Goal: Information Seeking & Learning: Learn about a topic

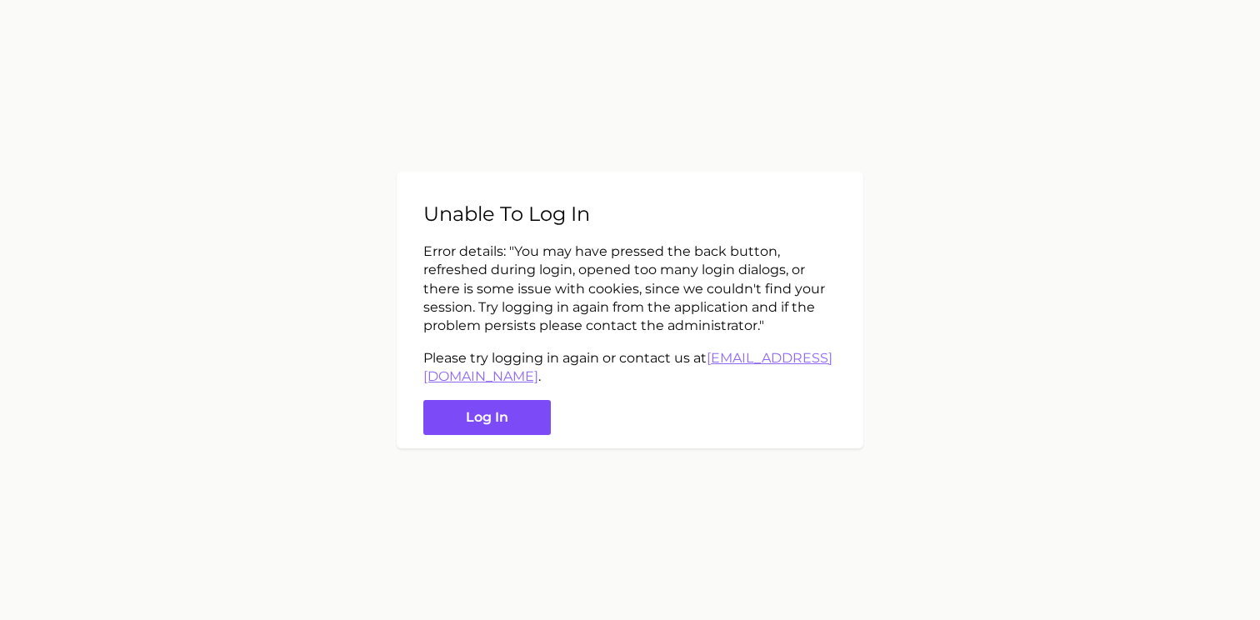
click at [488, 416] on button "Log in" at bounding box center [486, 418] width 127 height 36
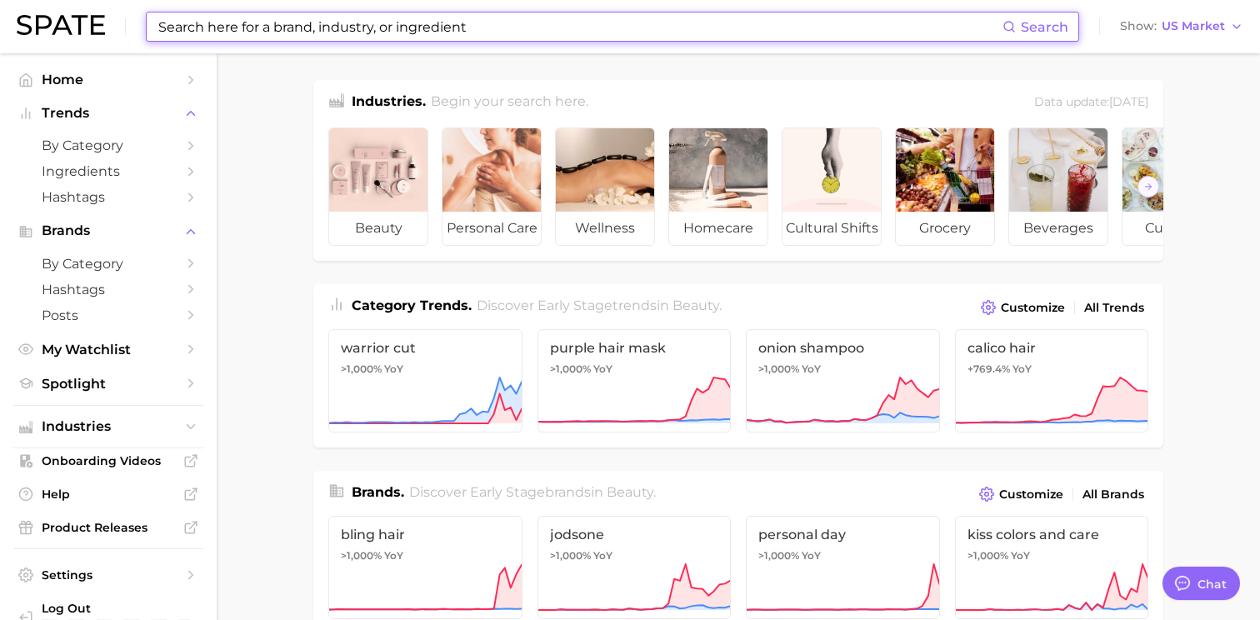
click at [328, 26] on input at bounding box center [580, 26] width 846 height 28
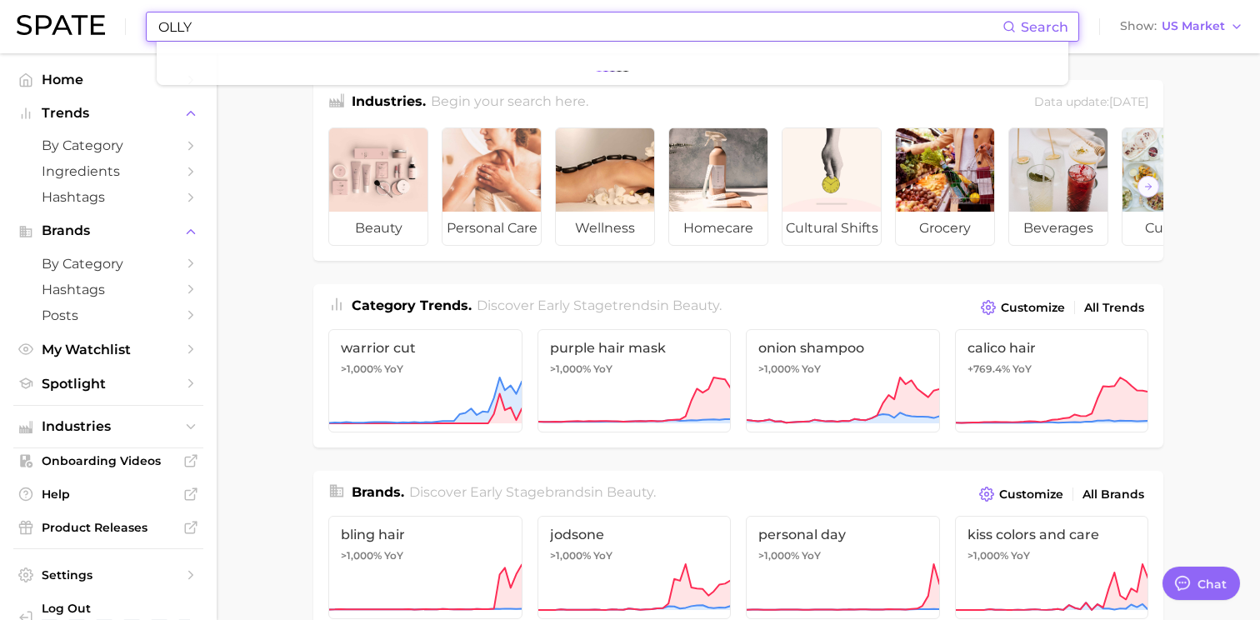
type input "OLLY"
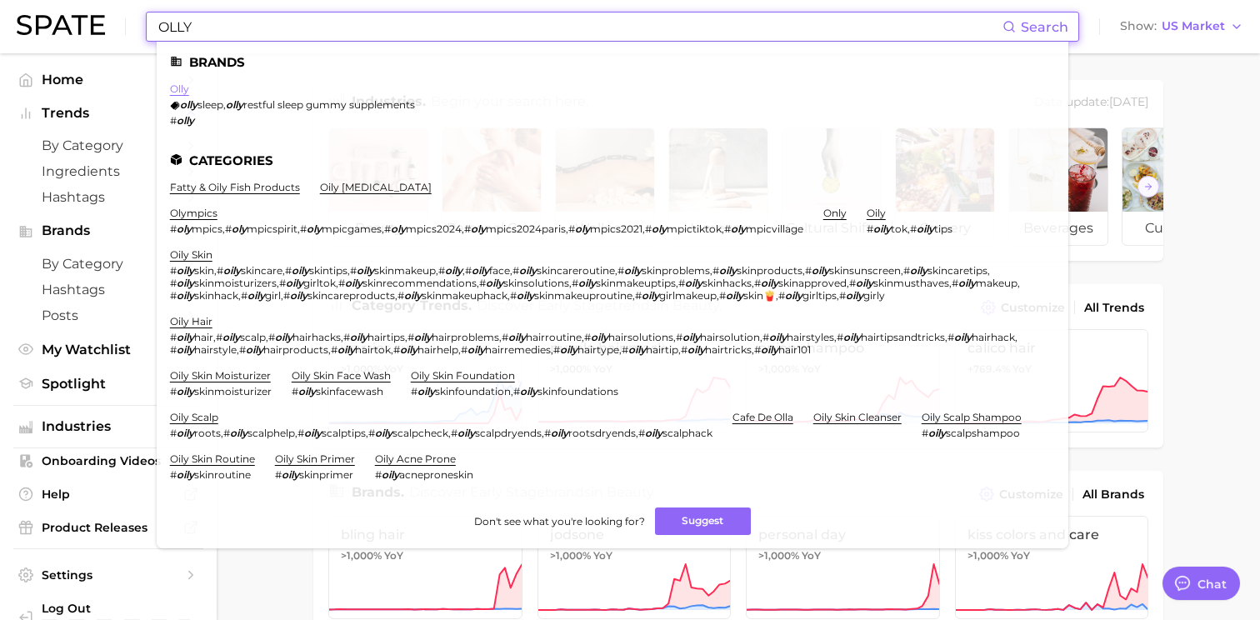
click at [182, 90] on link "olly" at bounding box center [179, 88] width 19 height 12
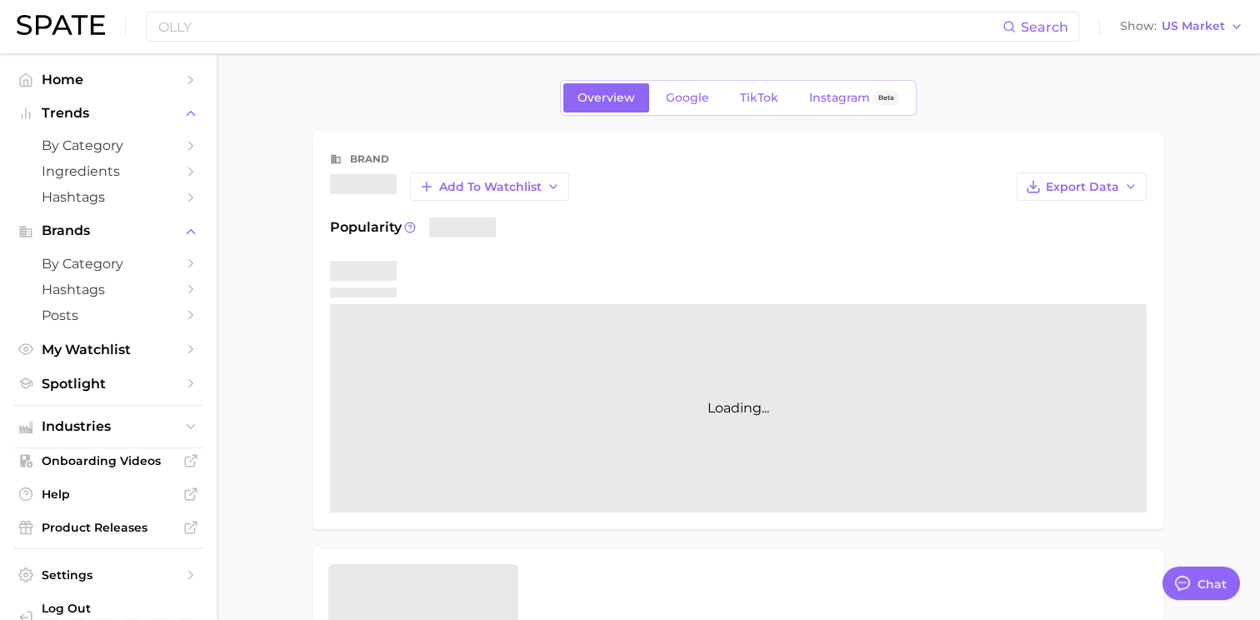
type textarea "x"
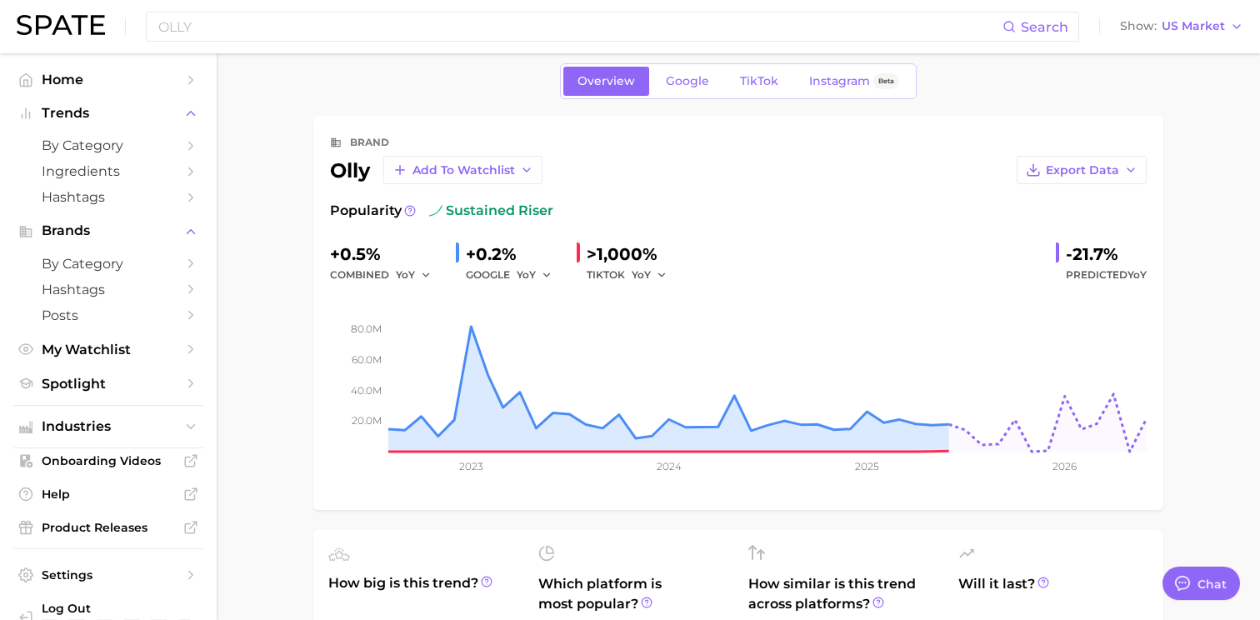
scroll to position [2, 0]
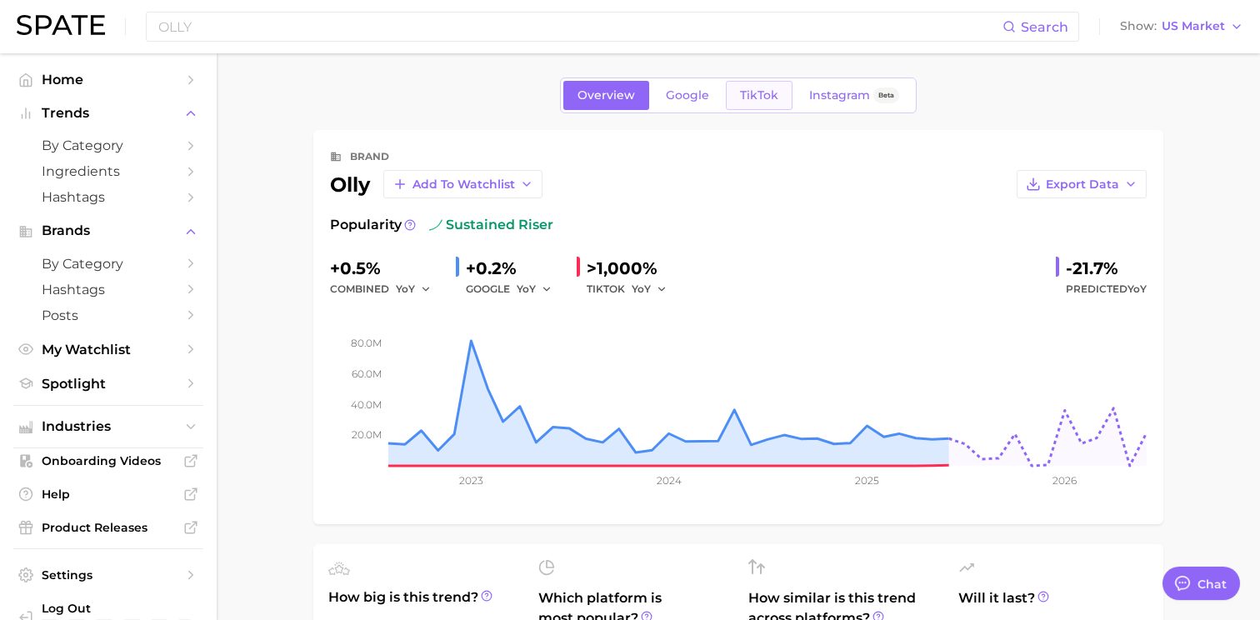
click at [754, 94] on span "TikTok" at bounding box center [759, 95] width 38 height 14
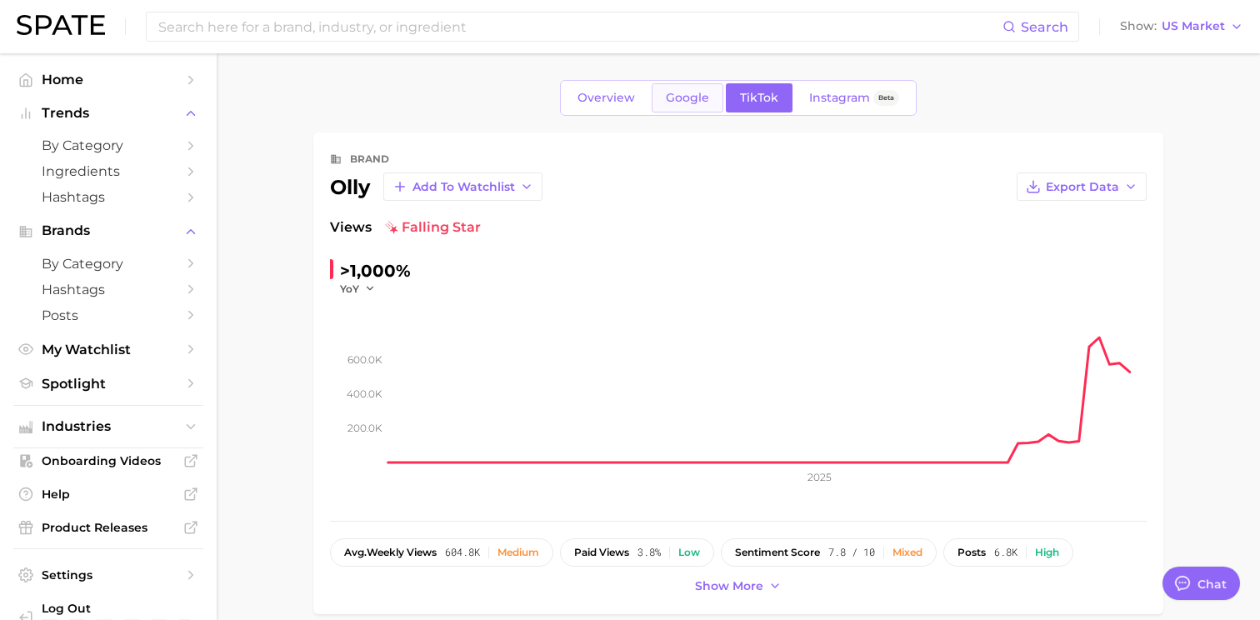
click at [698, 96] on span "Google" at bounding box center [687, 98] width 43 height 14
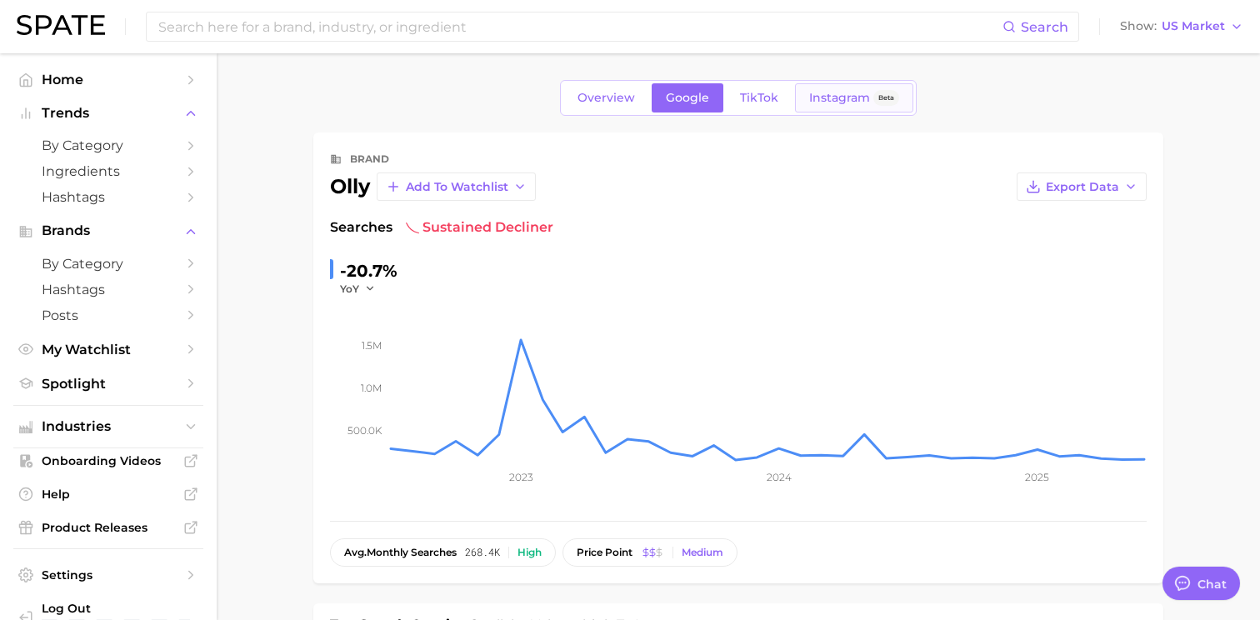
click at [824, 97] on span "Instagram" at bounding box center [839, 98] width 61 height 14
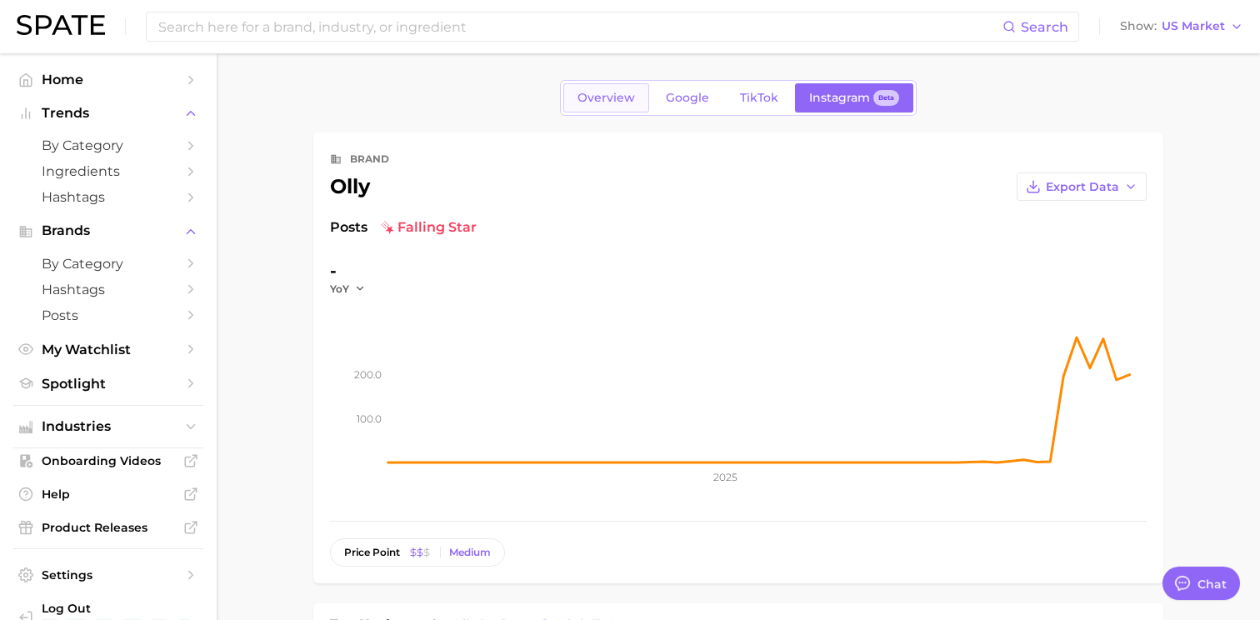
click at [604, 100] on span "Overview" at bounding box center [605, 98] width 57 height 14
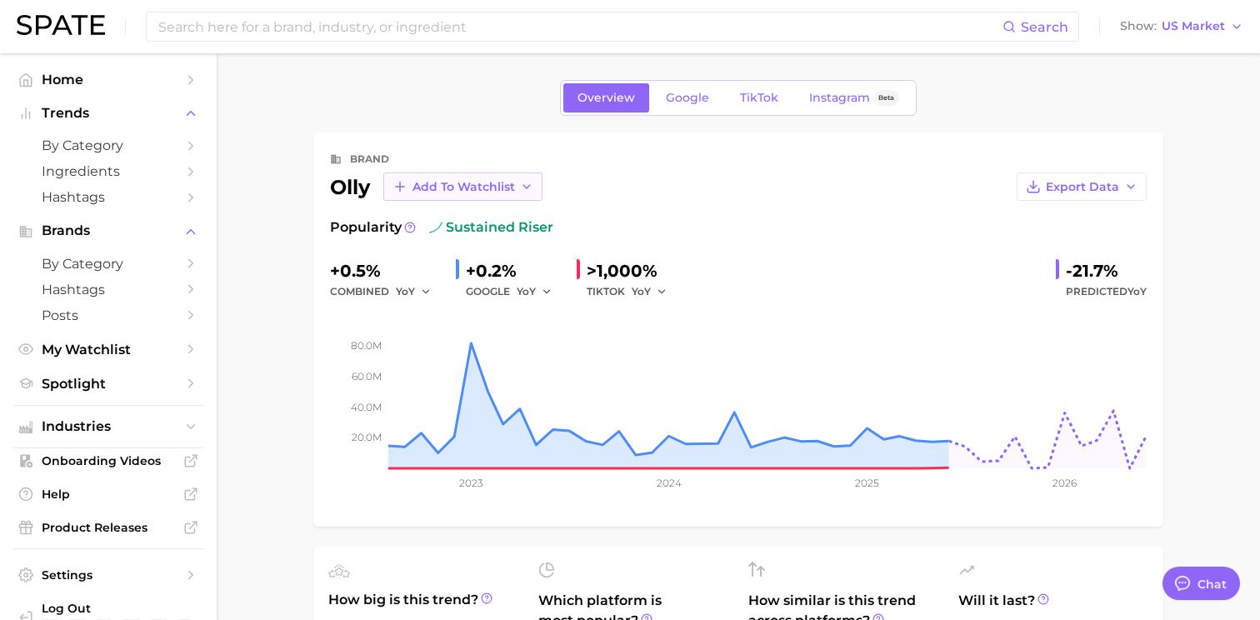
click at [510, 185] on span "Add to Watchlist" at bounding box center [463, 187] width 102 height 14
click at [400, 251] on icon at bounding box center [399, 248] width 15 height 15
click at [684, 104] on span "Google" at bounding box center [687, 98] width 43 height 14
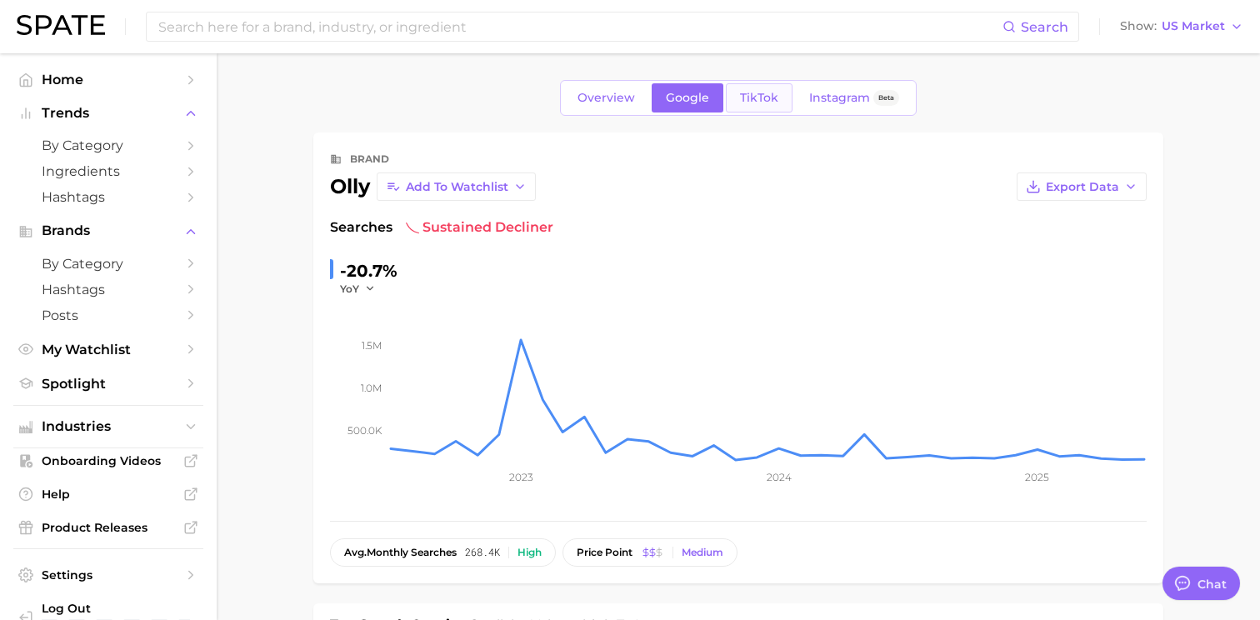
click at [766, 91] on span "TikTok" at bounding box center [759, 98] width 38 height 14
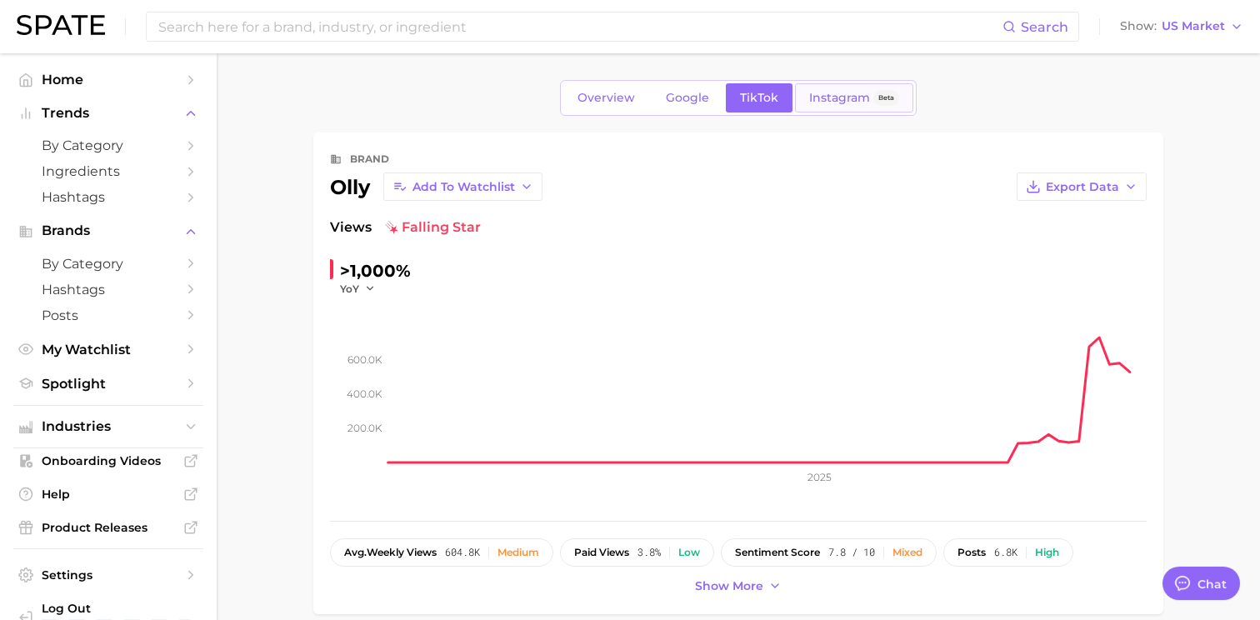
click at [839, 101] on span "Instagram" at bounding box center [839, 98] width 61 height 14
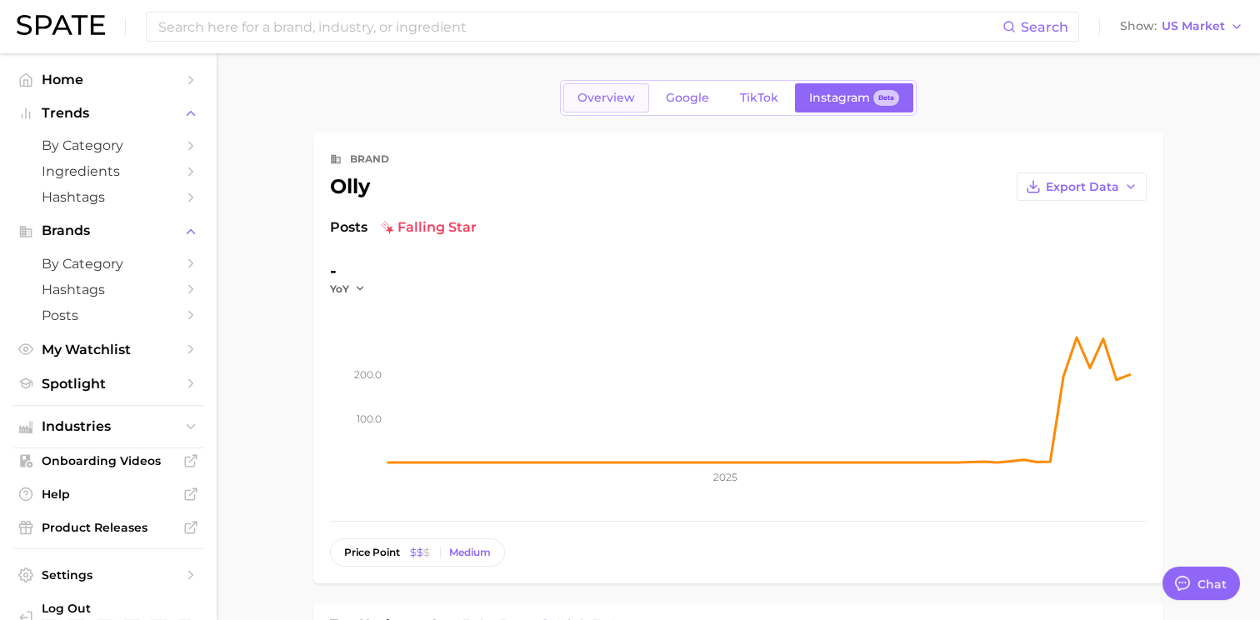
click at [597, 91] on span "Overview" at bounding box center [605, 98] width 57 height 14
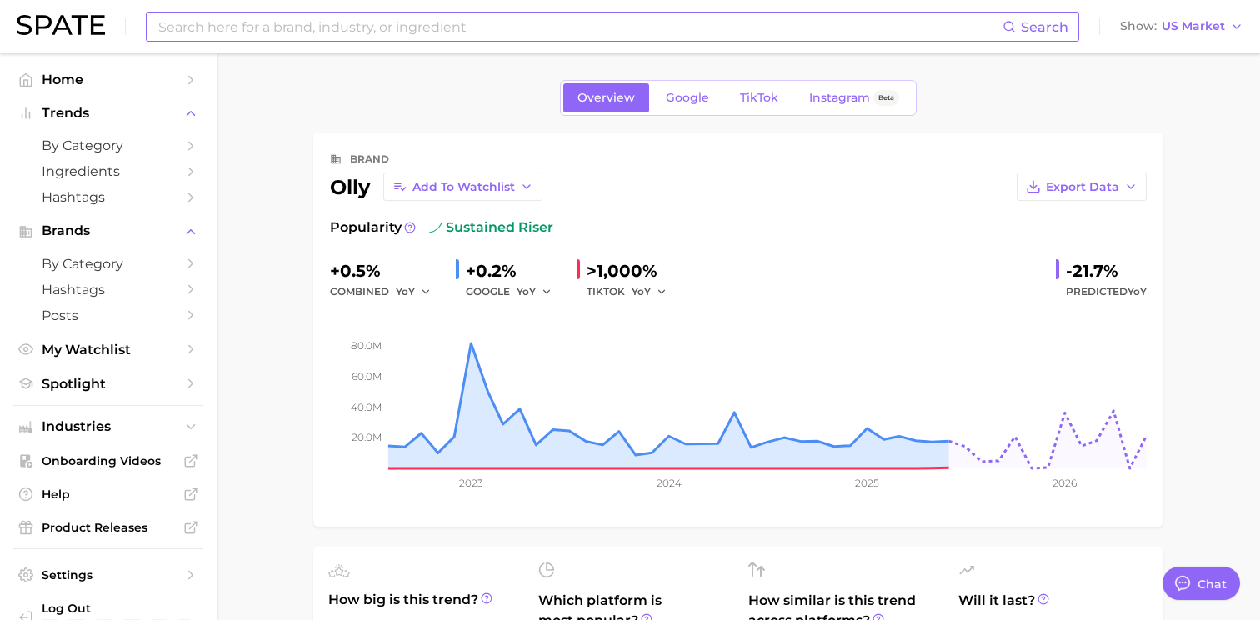
click at [430, 27] on input at bounding box center [580, 26] width 846 height 28
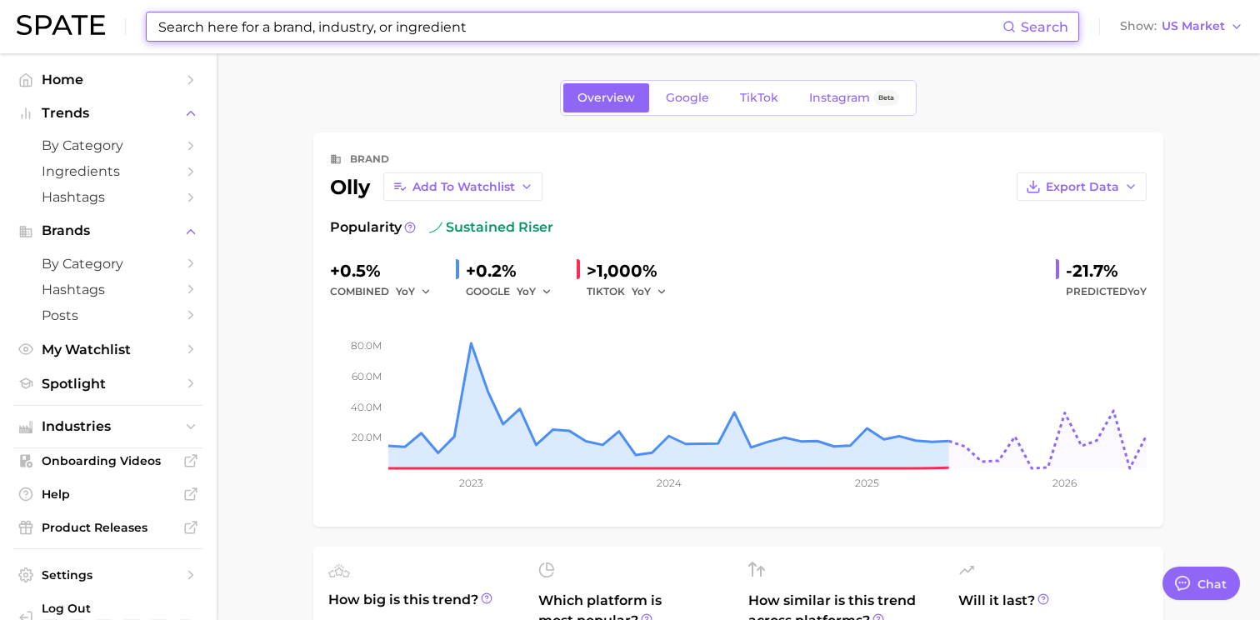
type input "o"
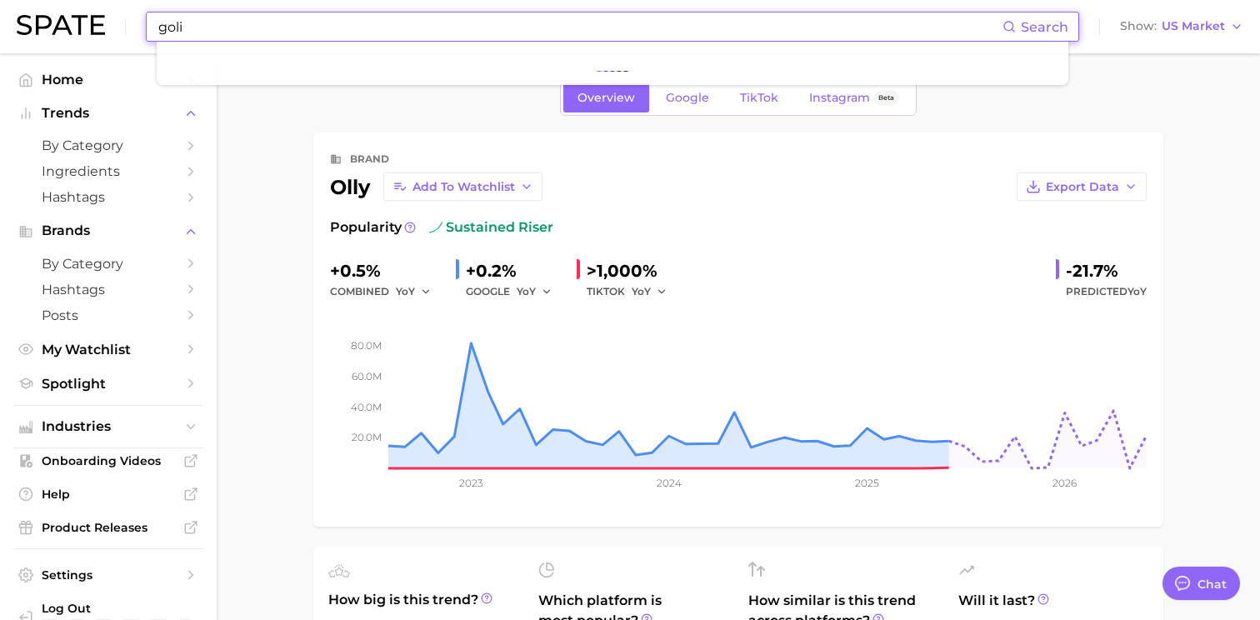
type input "goli"
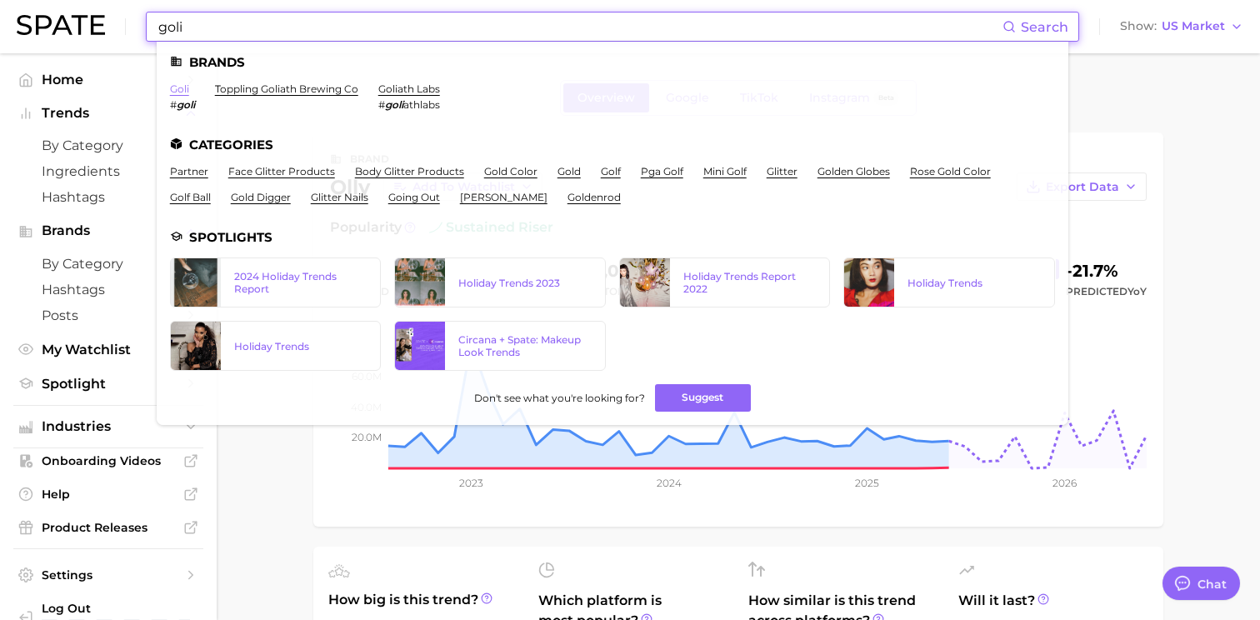
click at [181, 84] on link "goli" at bounding box center [179, 88] width 19 height 12
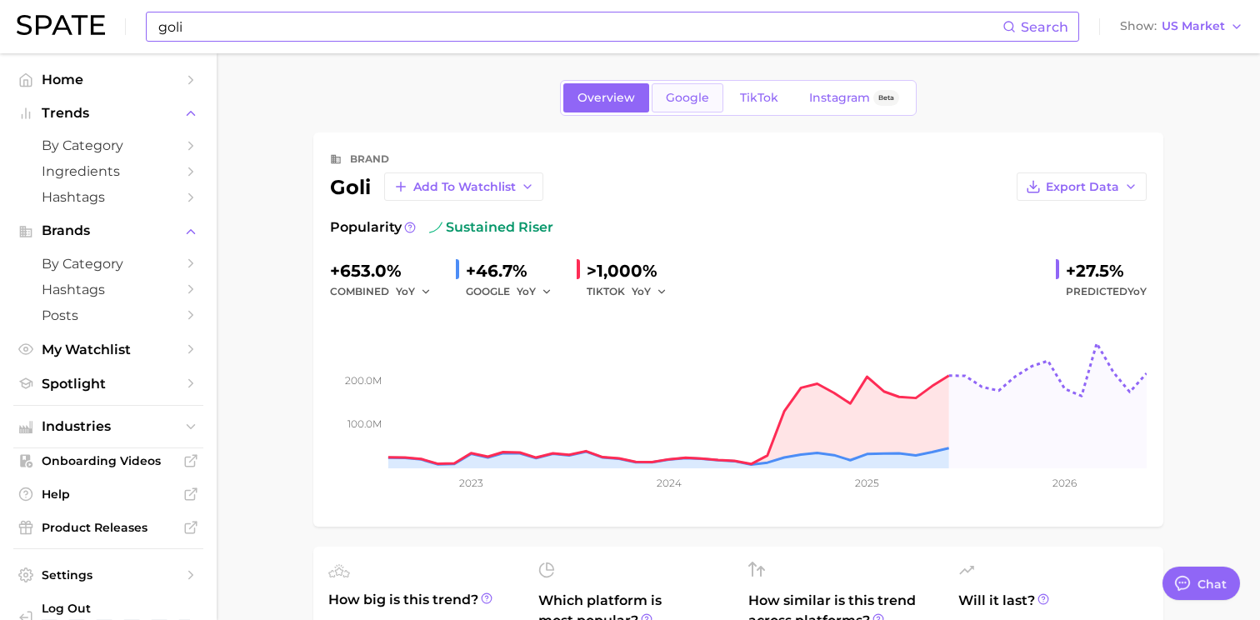
click at [688, 97] on span "Google" at bounding box center [687, 98] width 43 height 14
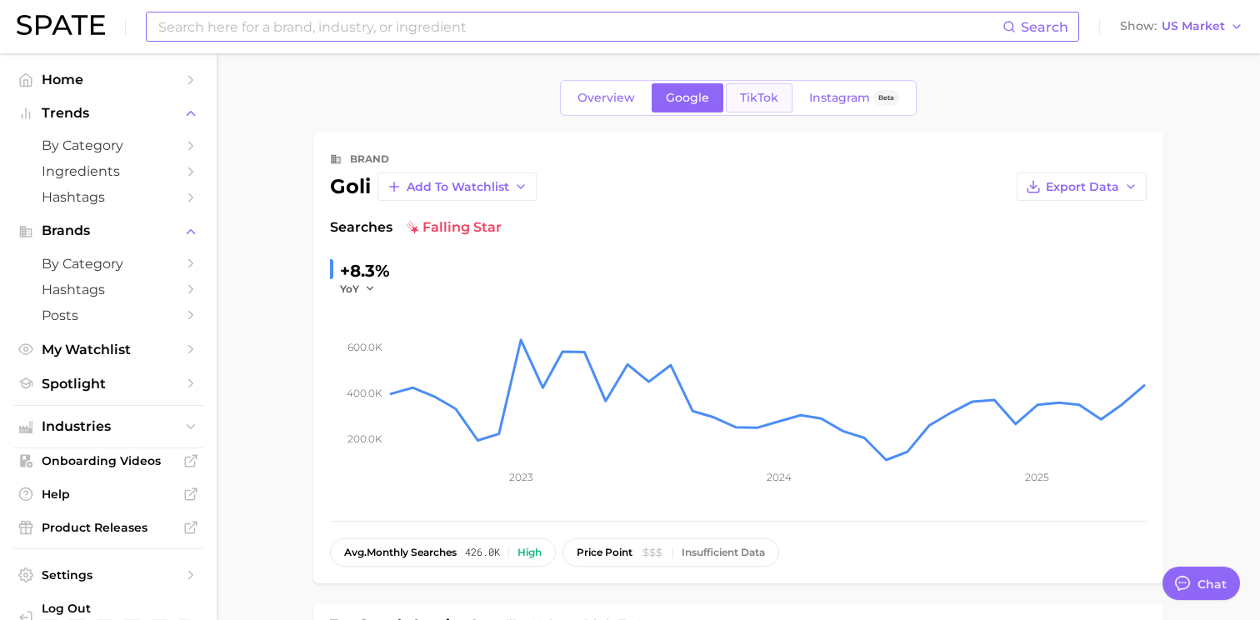
click at [774, 104] on span "TikTok" at bounding box center [759, 98] width 38 height 14
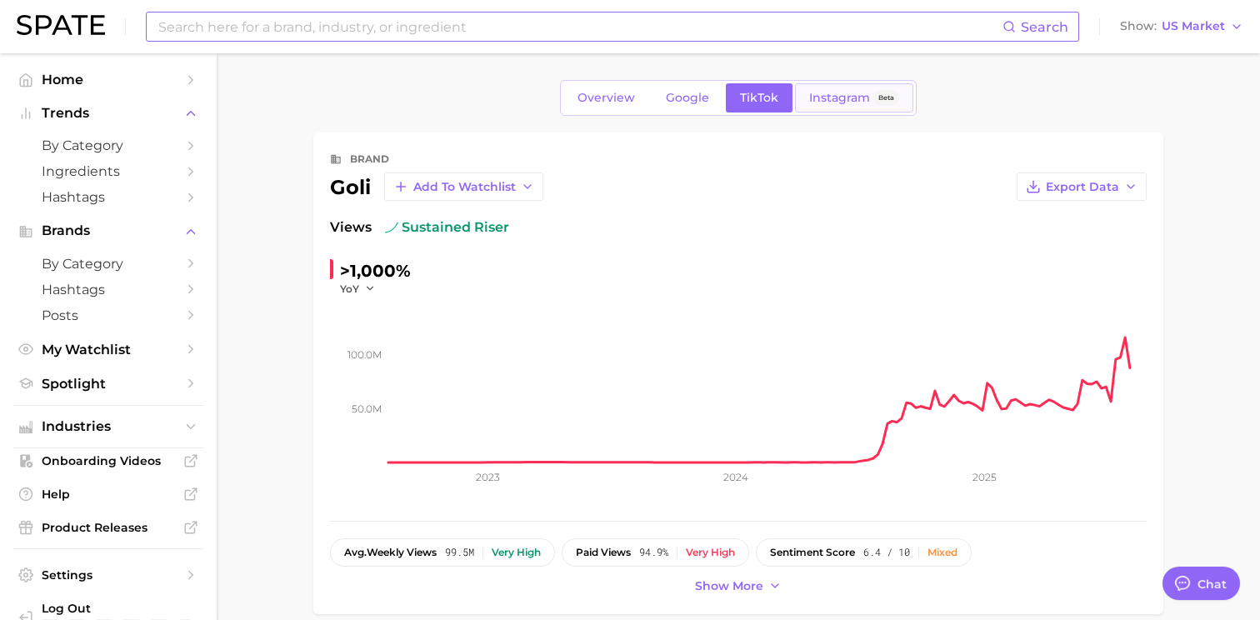
click at [830, 98] on span "Instagram" at bounding box center [839, 98] width 61 height 14
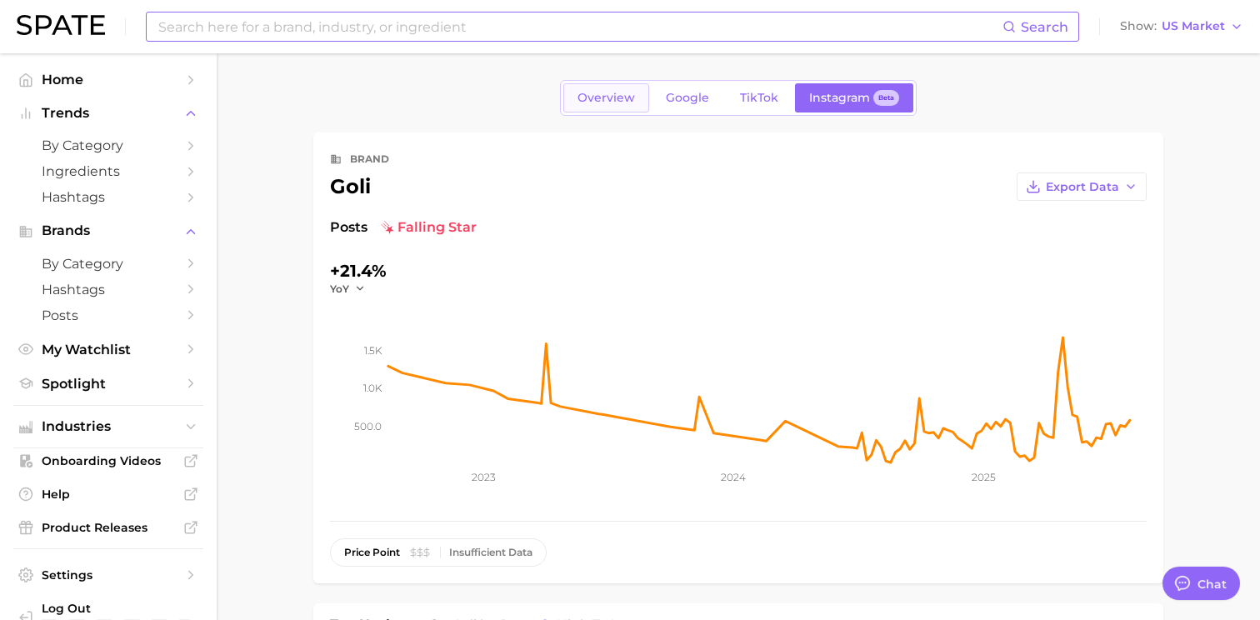
click at [593, 96] on span "Overview" at bounding box center [605, 98] width 57 height 14
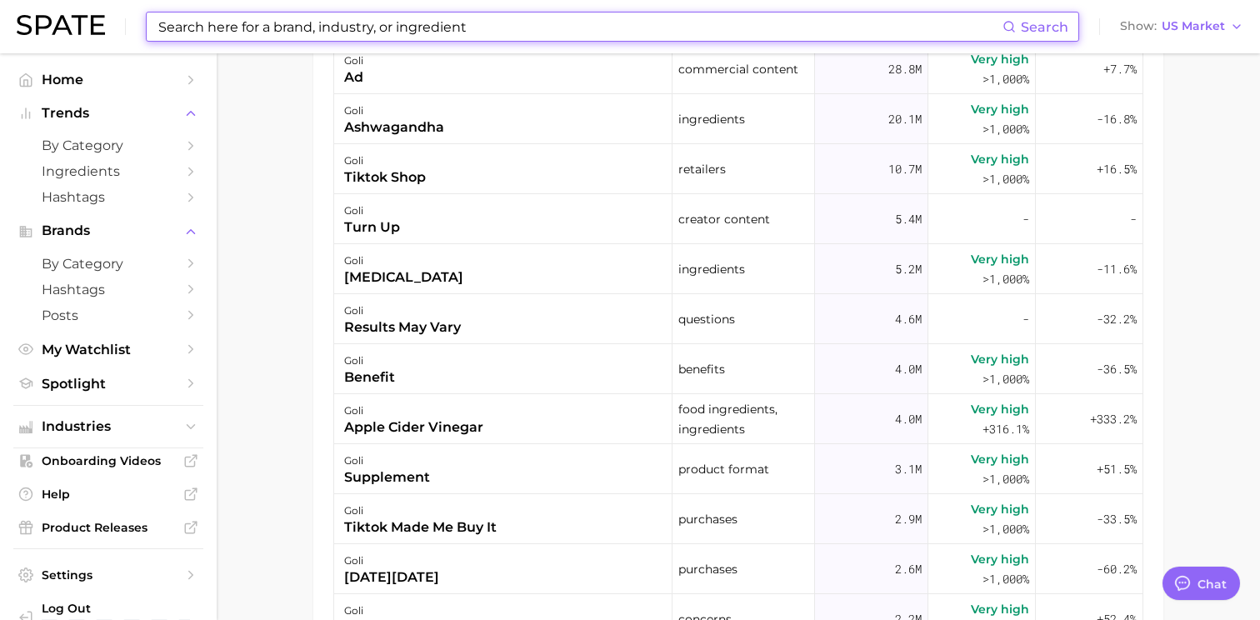
scroll to position [945, 0]
